Goal: Information Seeking & Learning: Learn about a topic

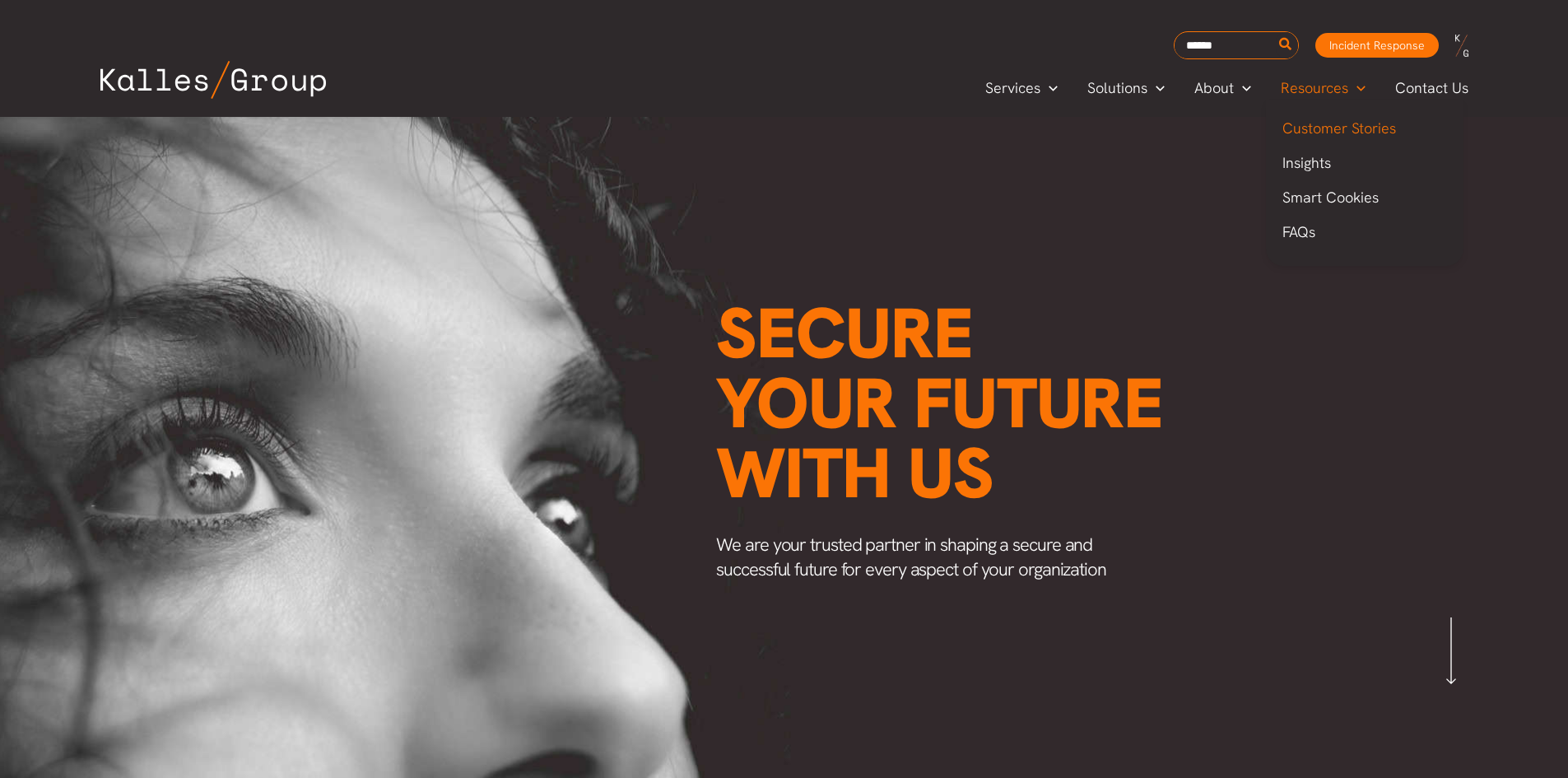
click at [1343, 137] on span "Customer Stories" at bounding box center [1339, 128] width 113 height 19
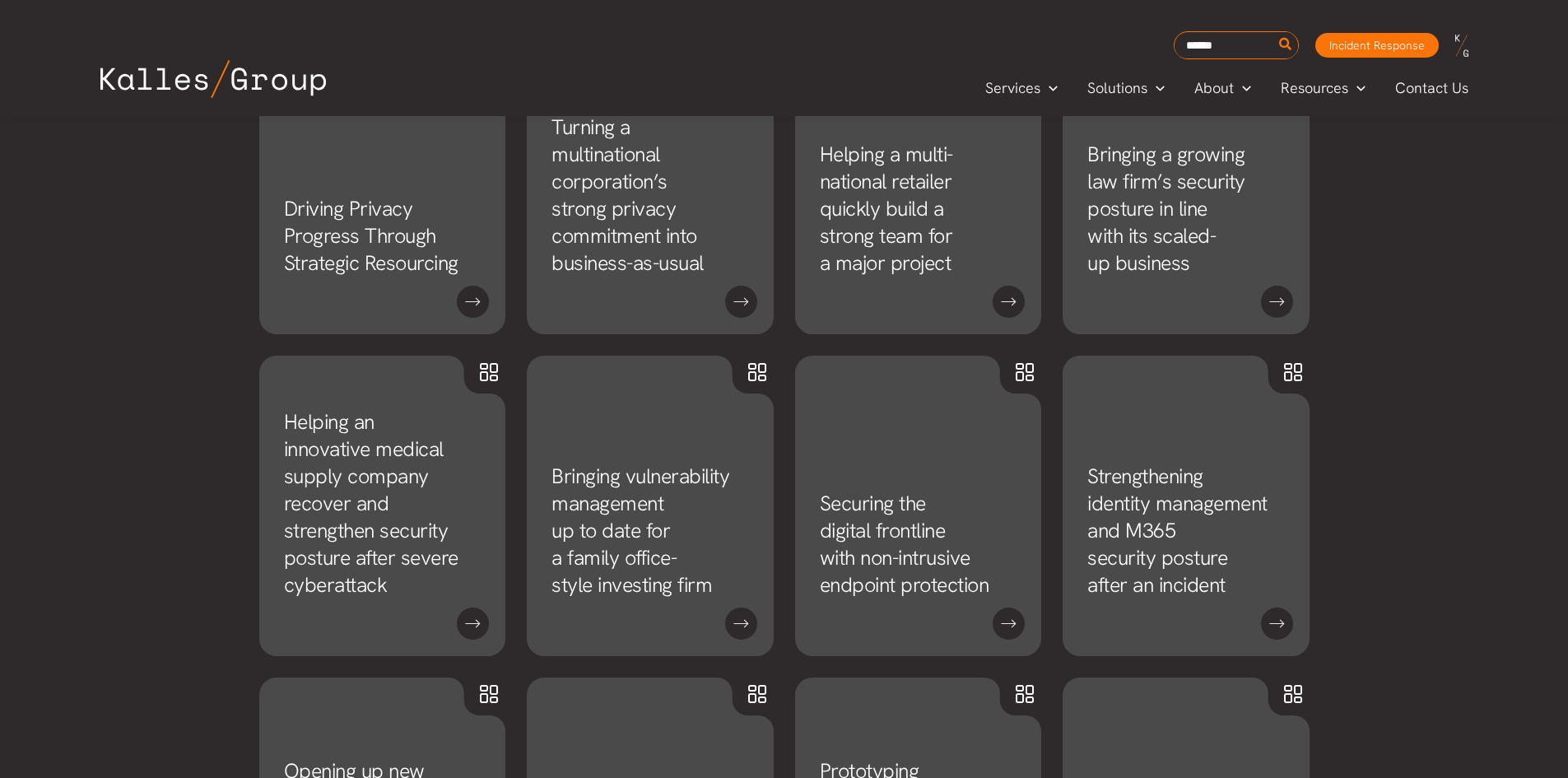
scroll to position [1000, 0]
click at [1337, 203] on span "Smart Cookies" at bounding box center [1331, 197] width 96 height 19
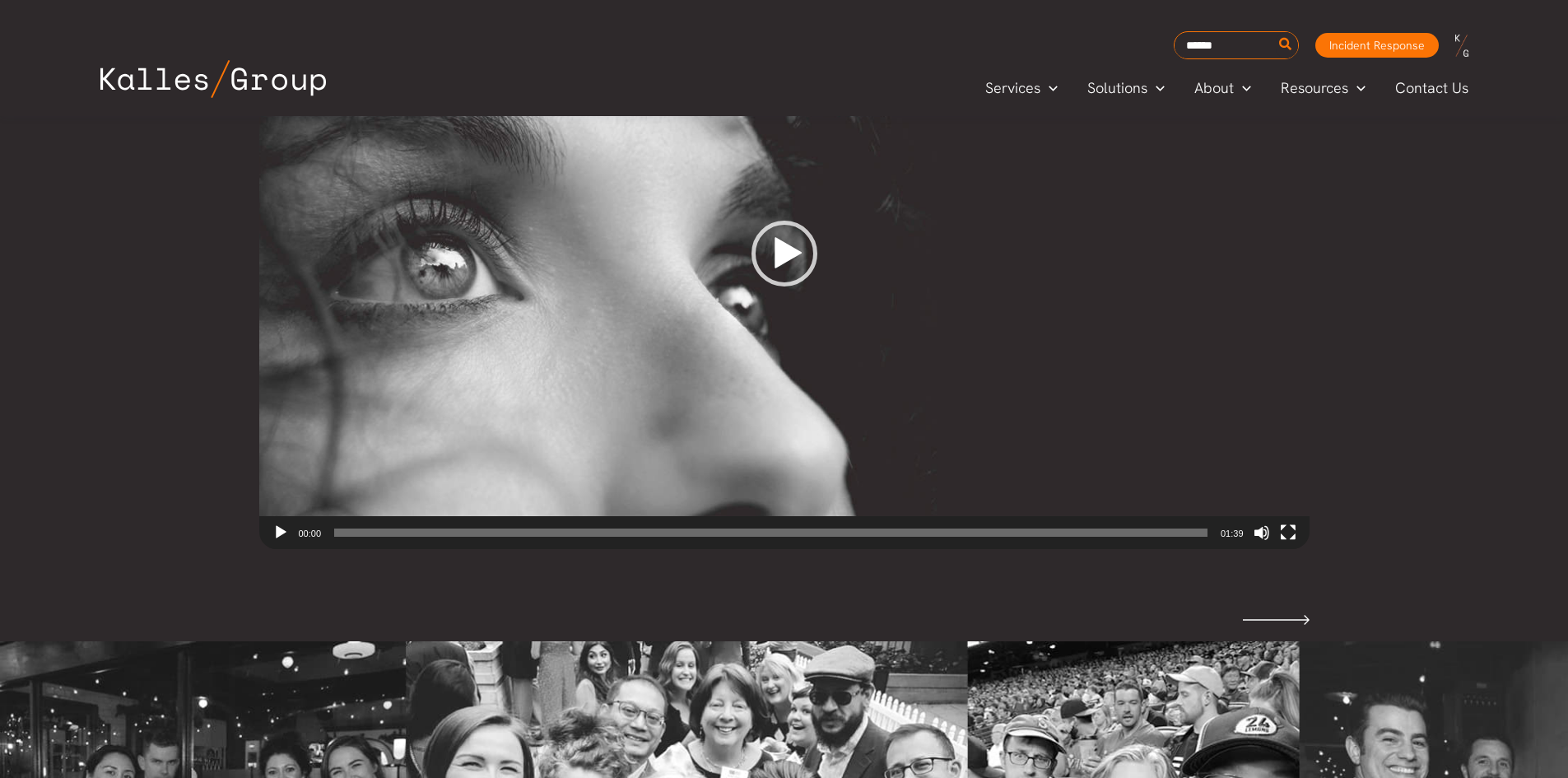
scroll to position [2448, 0]
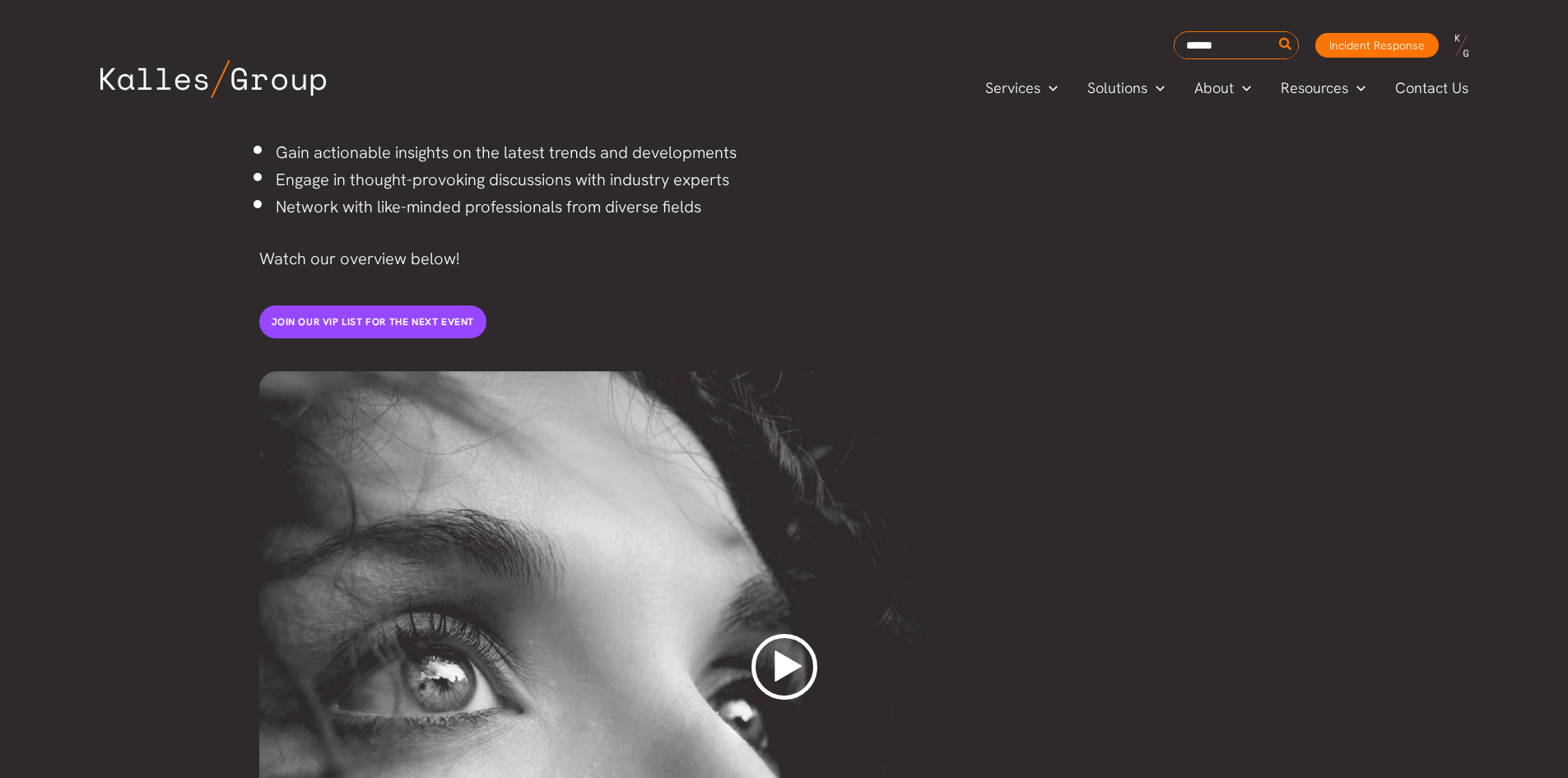
click at [784, 634] on div "Play" at bounding box center [784, 666] width 65 height 65
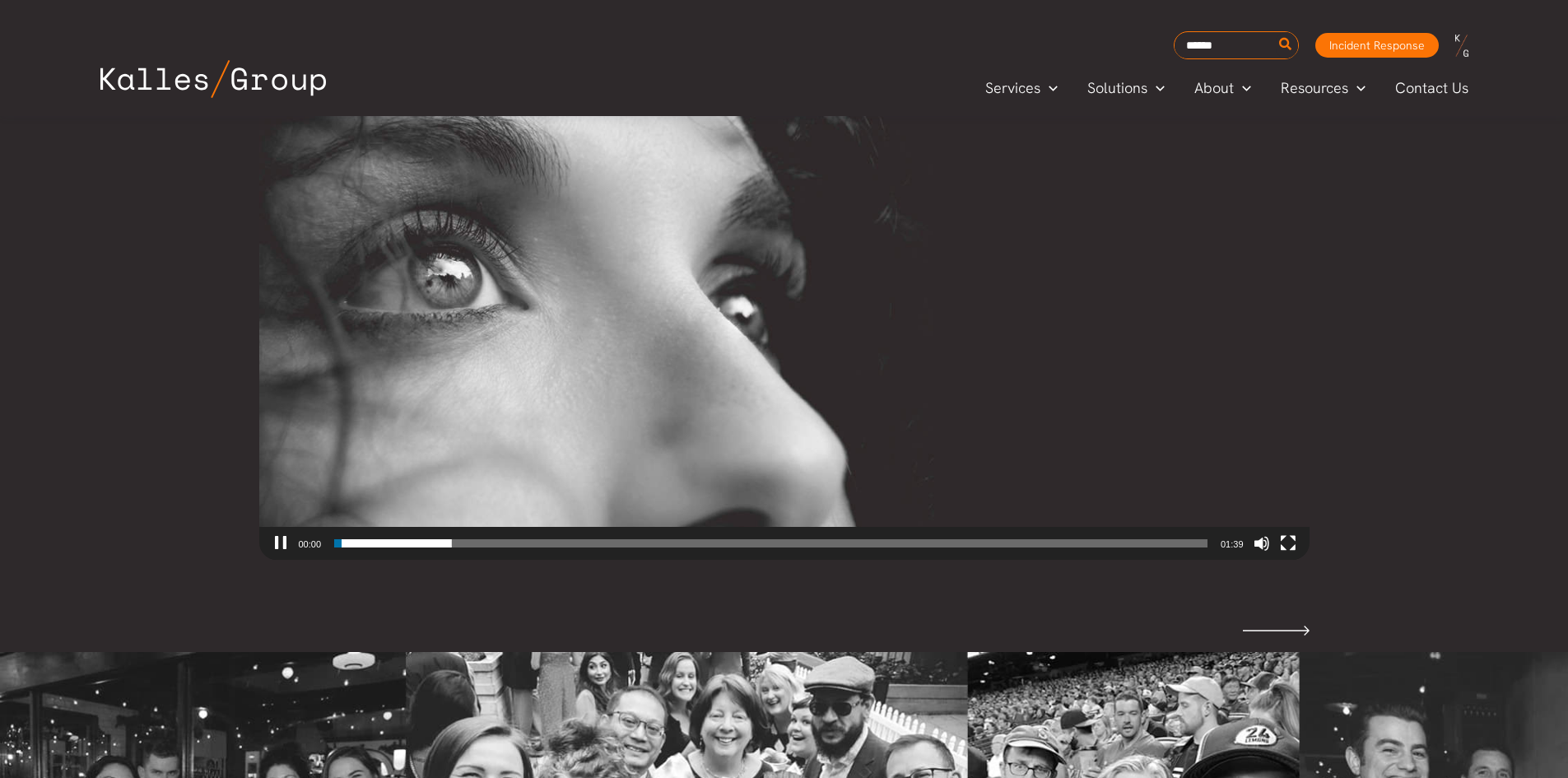
scroll to position [2440, 0]
click at [1289, 534] on button "Fullscreen" at bounding box center [1288, 541] width 17 height 17
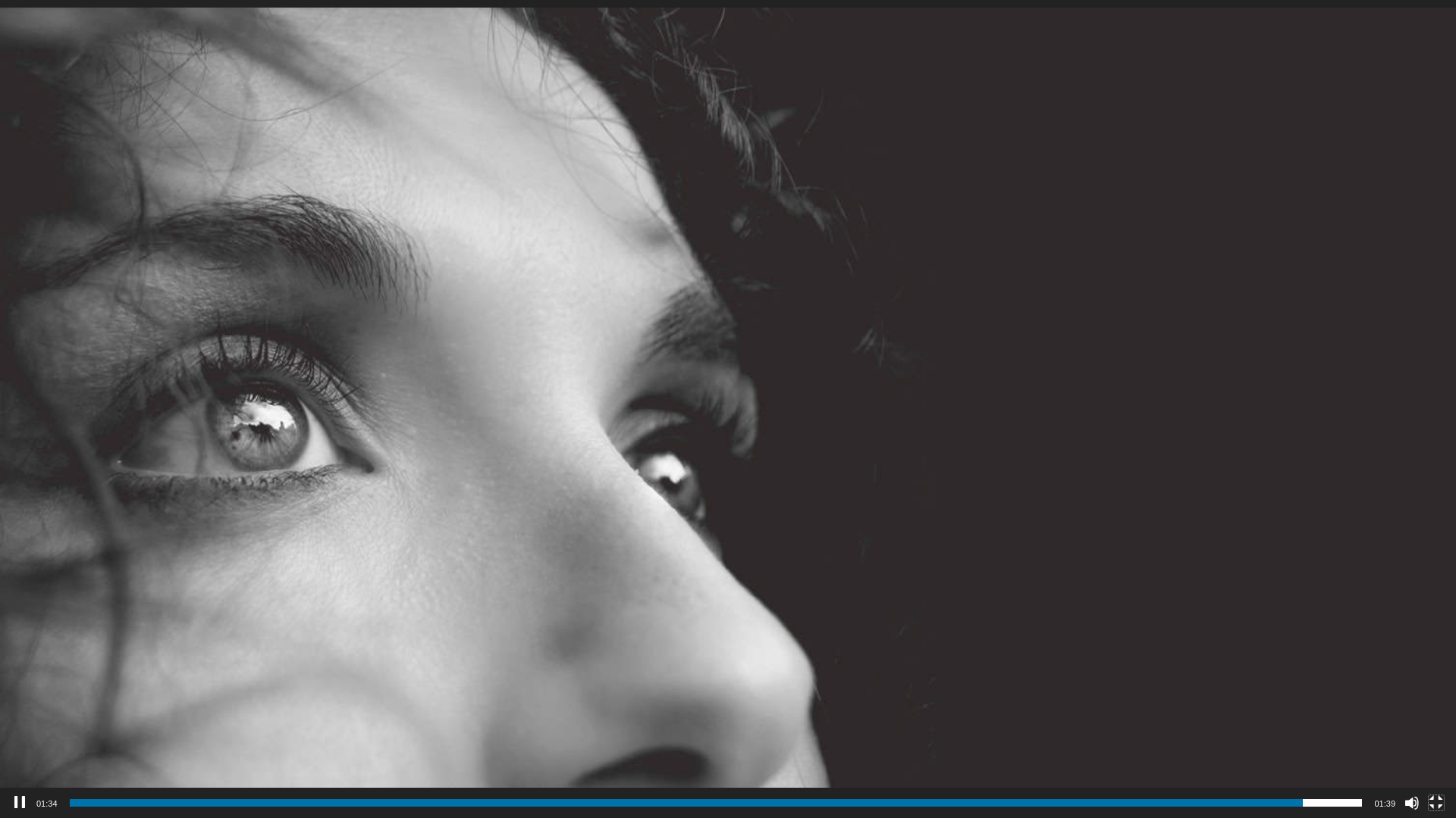
click at [1436, 715] on button "Fullscreen" at bounding box center [1436, 803] width 15 height 15
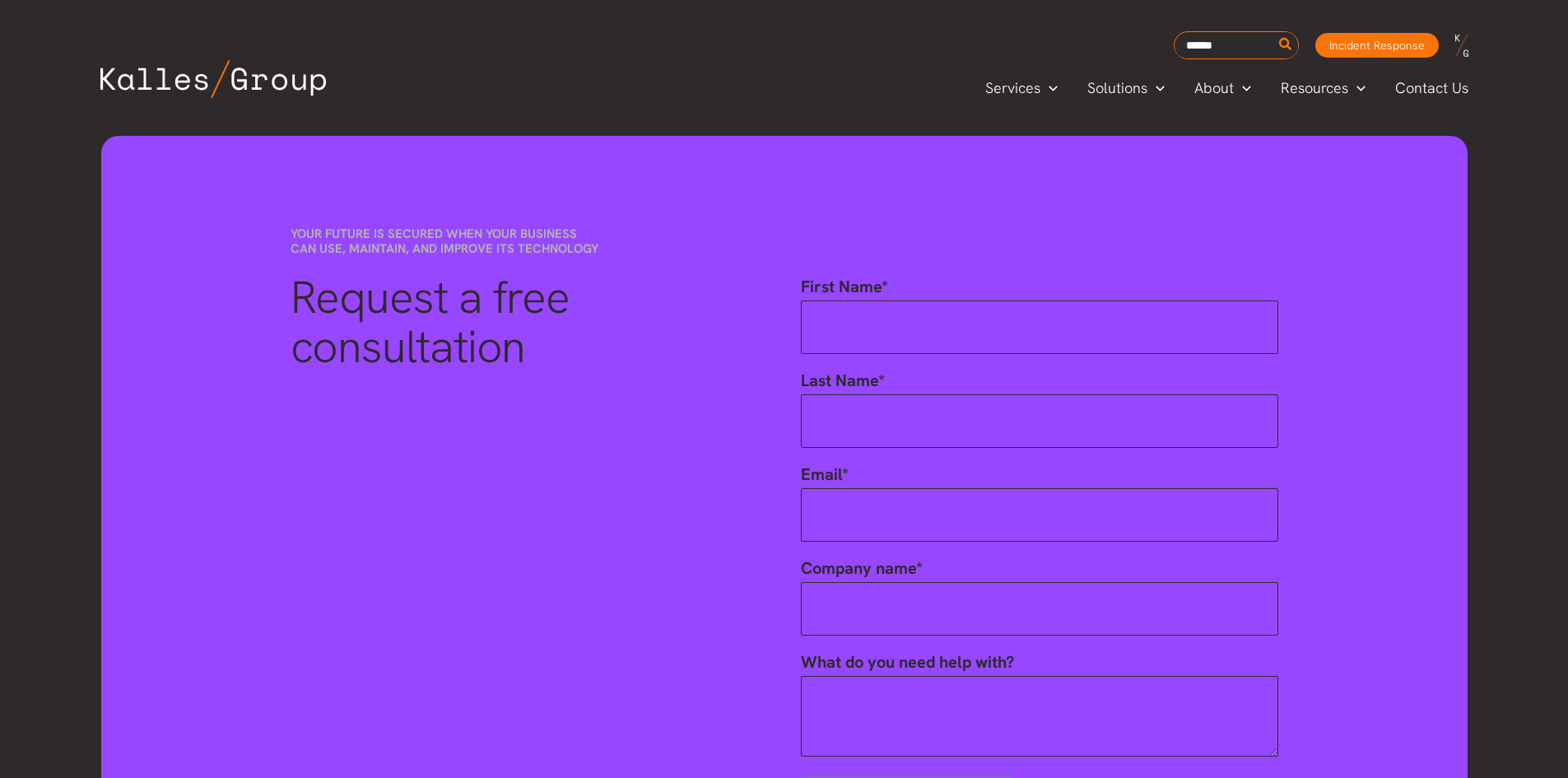
scroll to position [3476, 0]
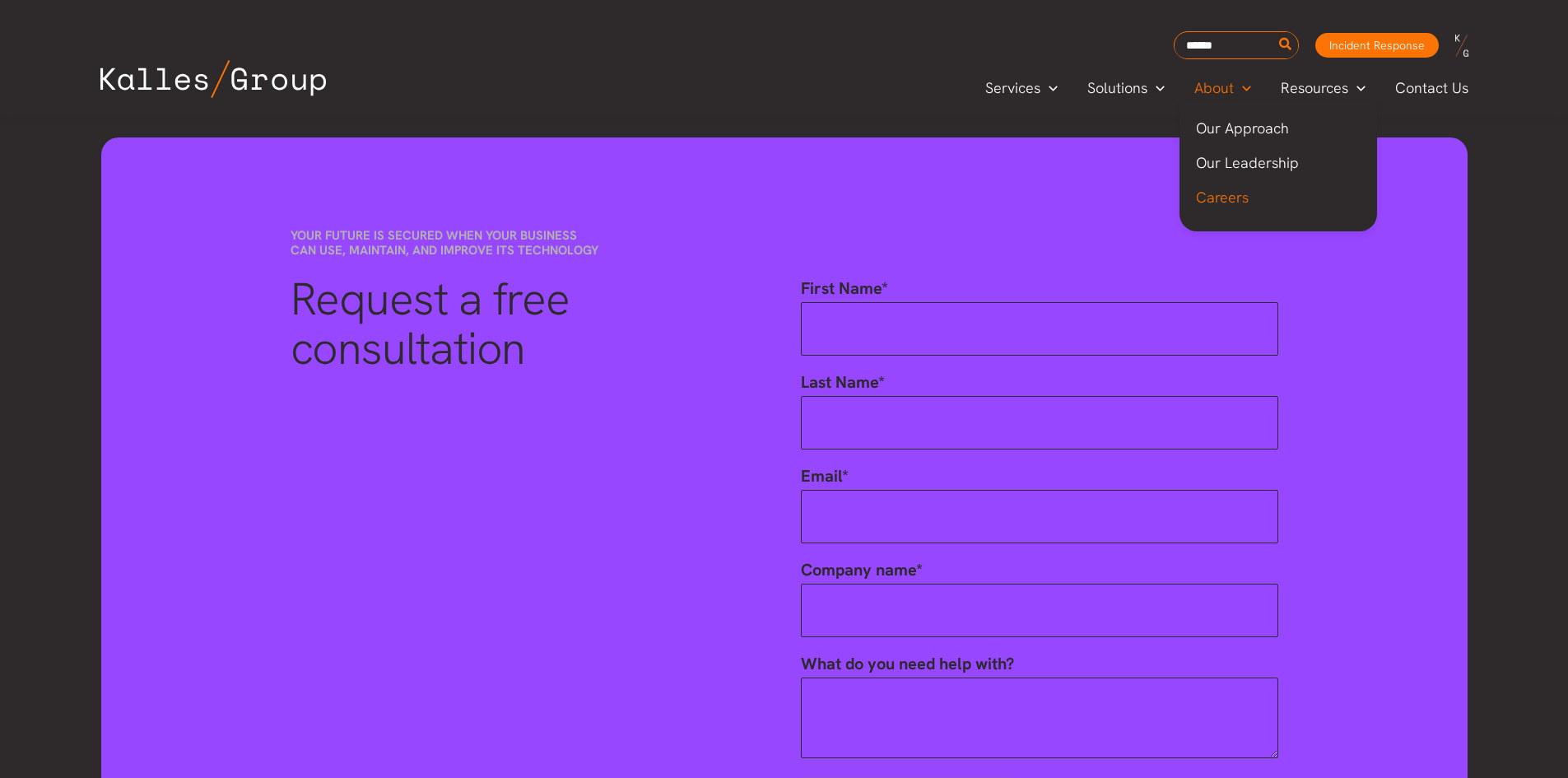
click at [1228, 194] on span "Careers" at bounding box center [1222, 197] width 52 height 19
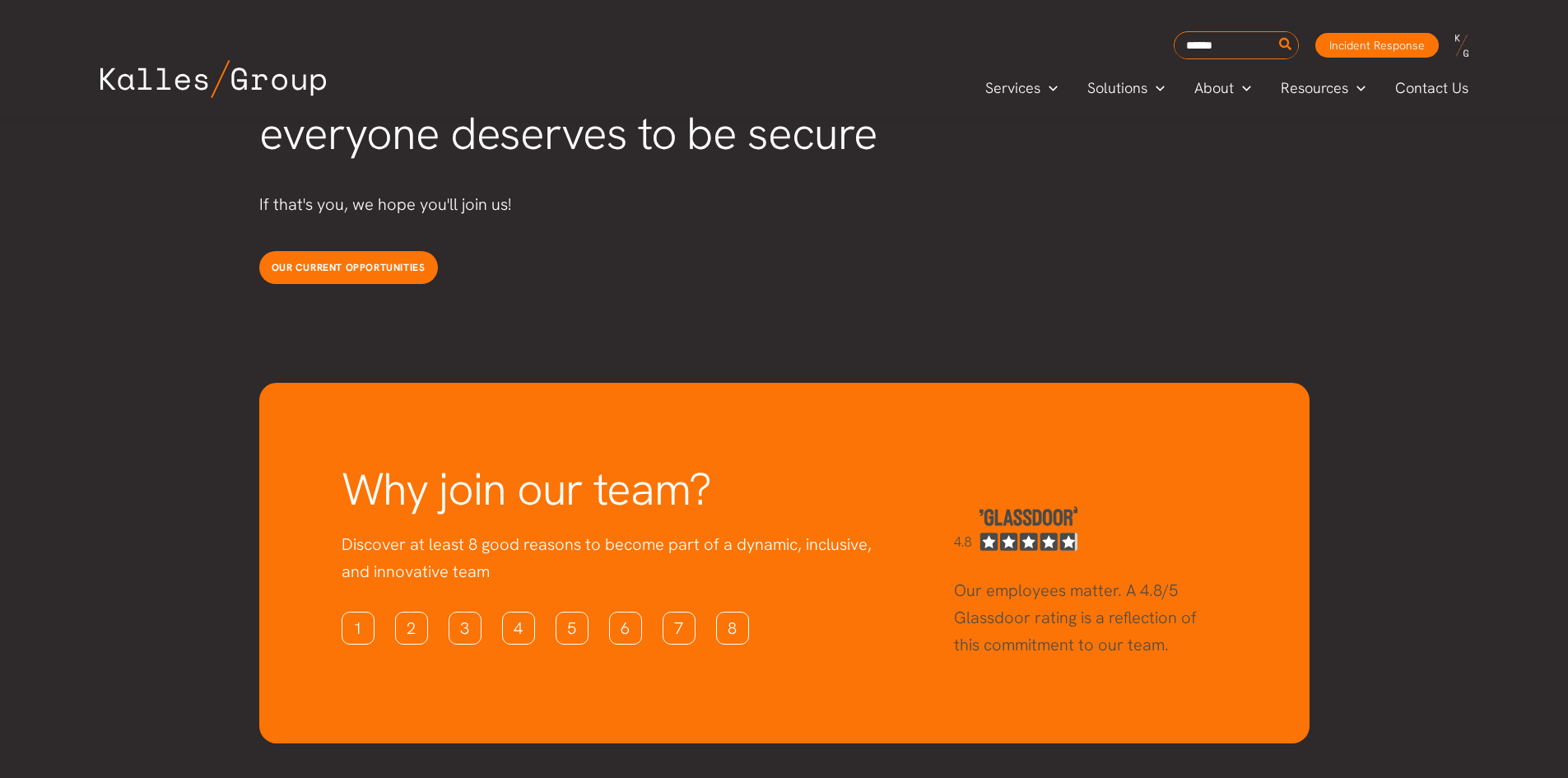
scroll to position [4308, 0]
